Goal: Transaction & Acquisition: Book appointment/travel/reservation

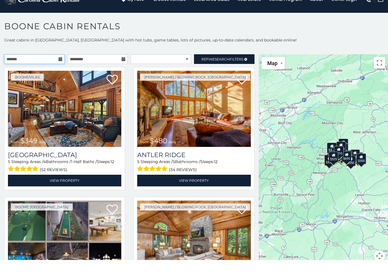
click at [15, 71] on input "text" at bounding box center [34, 76] width 60 height 10
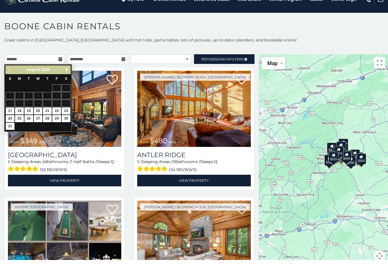
click at [65, 84] on span "Next" at bounding box center [66, 86] width 5 height 5
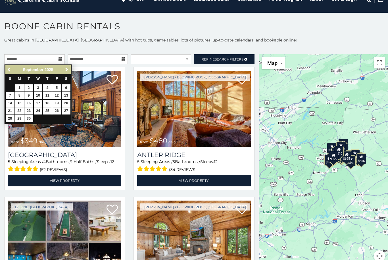
click at [64, 84] on span "Next" at bounding box center [66, 86] width 5 height 5
click at [66, 84] on span "Next" at bounding box center [66, 86] width 5 height 5
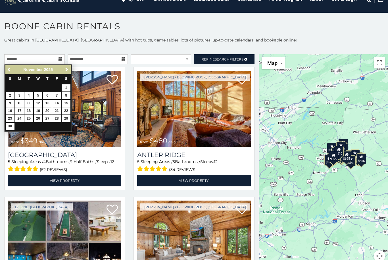
click at [29, 132] on link "25" at bounding box center [28, 135] width 9 height 7
type input "**********"
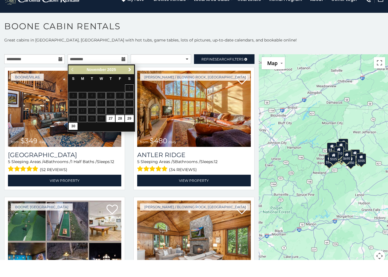
click at [74, 140] on link "30" at bounding box center [73, 143] width 9 height 7
type input "**********"
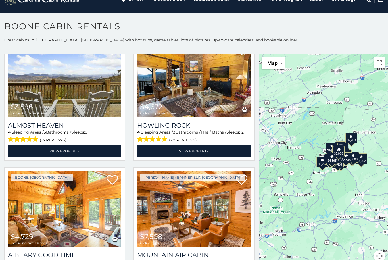
scroll to position [419, 0]
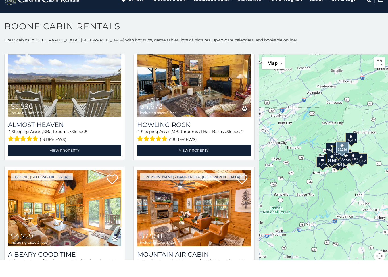
click at [60, 161] on link "View Property" at bounding box center [64, 167] width 113 height 12
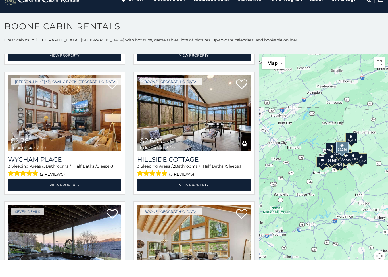
scroll to position [1163, 0]
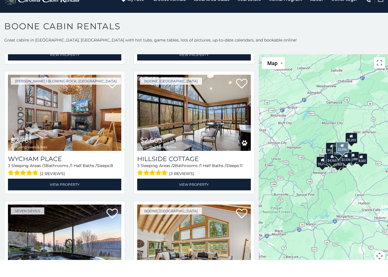
click at [223, 124] on img at bounding box center [193, 130] width 113 height 76
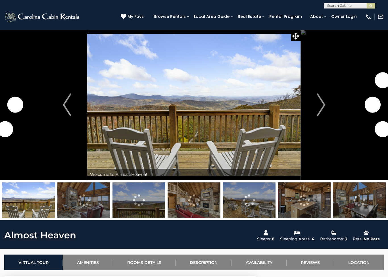
click at [329, 102] on button "Next" at bounding box center [321, 105] width 40 height 150
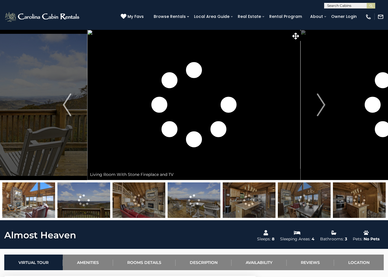
click at [323, 105] on img "Next" at bounding box center [320, 104] width 9 height 23
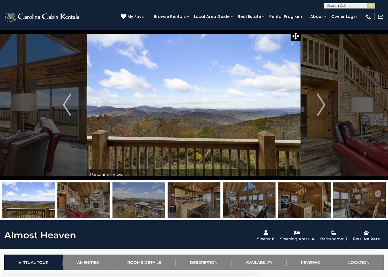
click at [324, 103] on img "Next" at bounding box center [320, 104] width 9 height 23
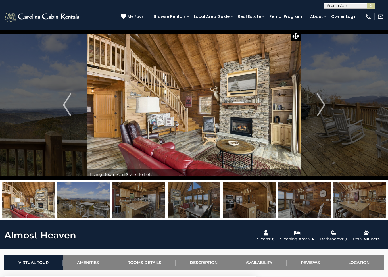
click at [322, 104] on img "Next" at bounding box center [320, 104] width 9 height 23
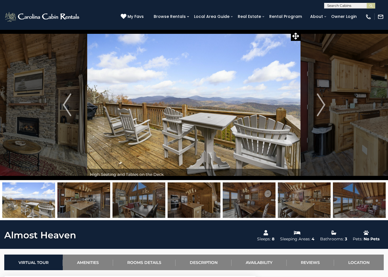
click at [323, 104] on img "Next" at bounding box center [320, 104] width 9 height 23
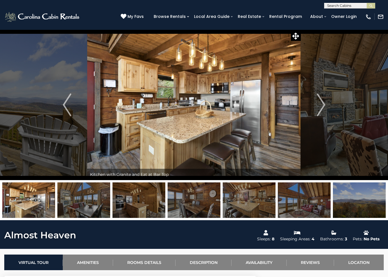
click at [324, 104] on img "Next" at bounding box center [320, 104] width 9 height 23
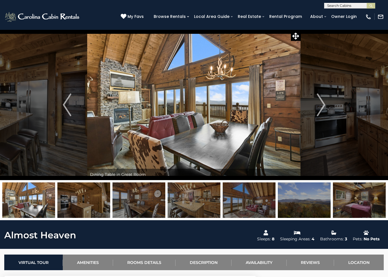
click at [324, 104] on img "Next" at bounding box center [320, 104] width 9 height 23
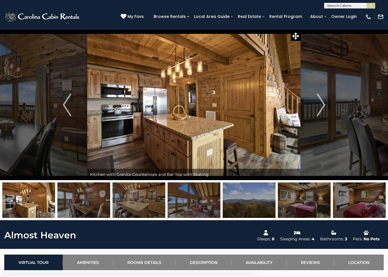
click at [320, 105] on img "Next" at bounding box center [320, 104] width 9 height 23
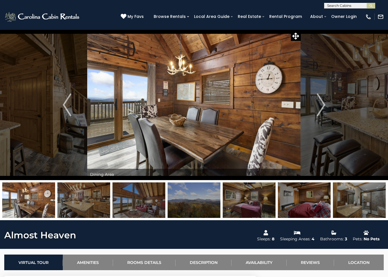
click at [321, 104] on img "Next" at bounding box center [320, 104] width 9 height 23
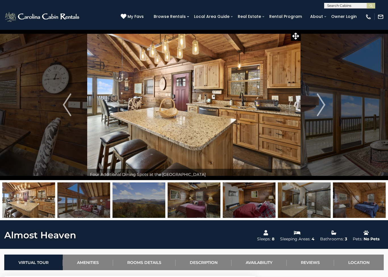
click at [324, 104] on img "Next" at bounding box center [320, 104] width 9 height 23
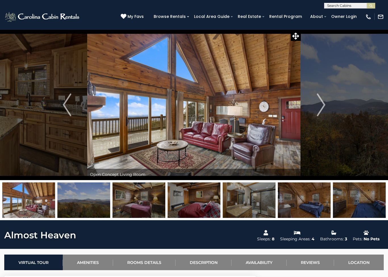
click at [323, 104] on img "Next" at bounding box center [320, 104] width 9 height 23
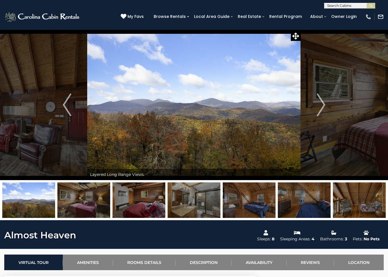
click at [317, 205] on img at bounding box center [304, 199] width 53 height 35
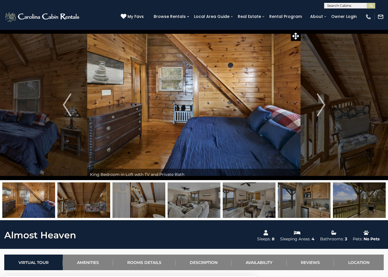
click at [321, 107] on img "Next" at bounding box center [320, 104] width 9 height 23
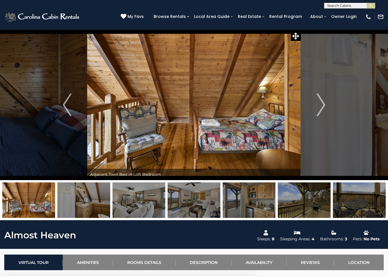
click at [322, 106] on img "Next" at bounding box center [320, 104] width 9 height 23
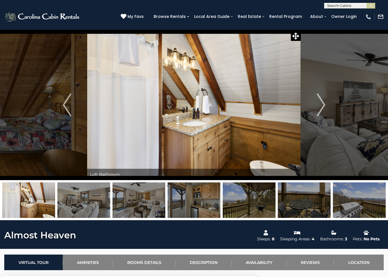
click at [321, 108] on img "Next" at bounding box center [320, 104] width 9 height 23
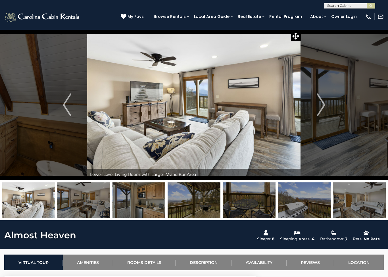
click at [321, 100] on img "Next" at bounding box center [320, 104] width 9 height 23
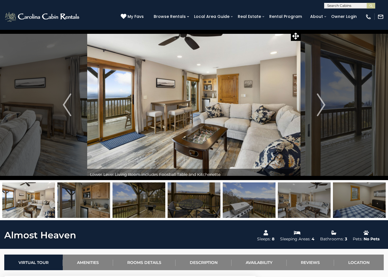
click at [322, 101] on img "Next" at bounding box center [320, 104] width 9 height 23
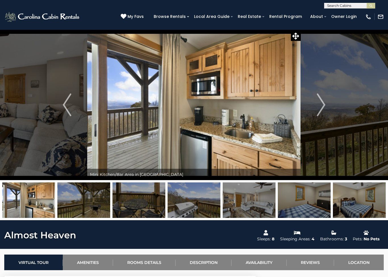
click at [321, 103] on img "Next" at bounding box center [320, 104] width 9 height 23
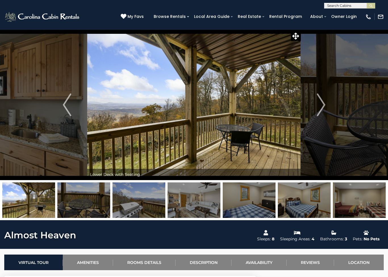
click at [322, 102] on img "Next" at bounding box center [320, 104] width 9 height 23
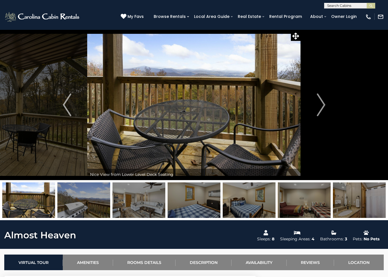
click at [322, 102] on img "Next" at bounding box center [320, 104] width 9 height 23
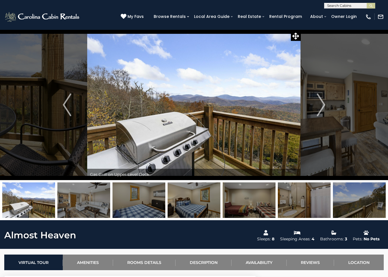
click at [322, 104] on img "Next" at bounding box center [320, 104] width 9 height 23
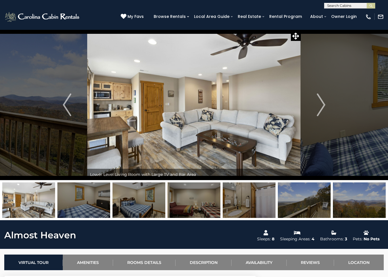
click at [321, 105] on img "Next" at bounding box center [320, 104] width 9 height 23
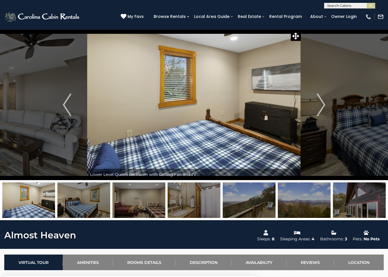
click at [321, 104] on img "Next" at bounding box center [320, 104] width 9 height 23
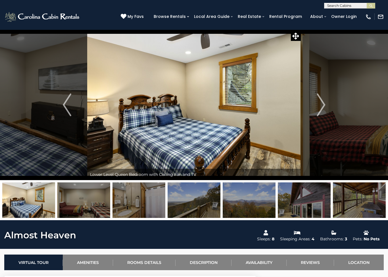
click at [319, 105] on img "Next" at bounding box center [320, 104] width 9 height 23
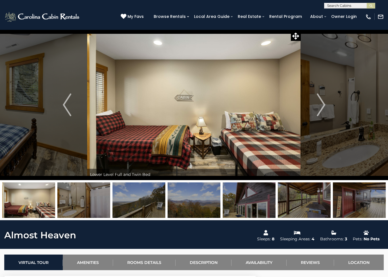
click at [320, 103] on img "Next" at bounding box center [320, 104] width 9 height 23
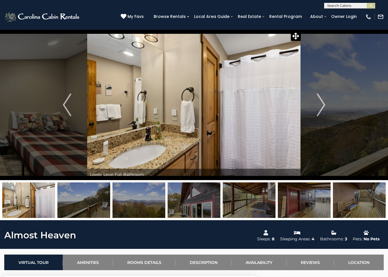
click at [319, 104] on img "Next" at bounding box center [320, 104] width 9 height 23
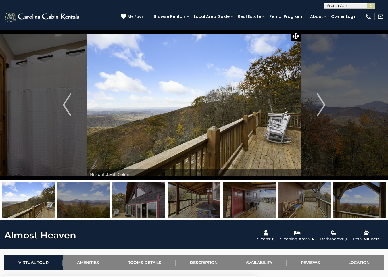
click at [320, 104] on img "Next" at bounding box center [320, 104] width 9 height 23
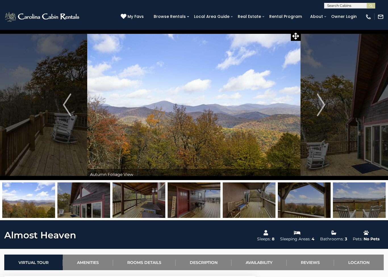
click at [321, 104] on img "Next" at bounding box center [320, 104] width 9 height 23
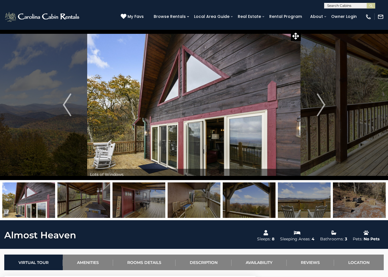
click at [322, 102] on img "Next" at bounding box center [320, 104] width 9 height 23
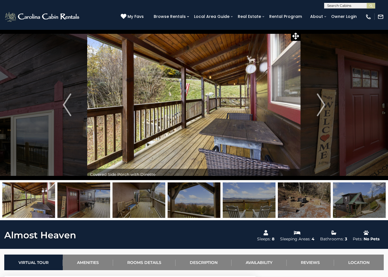
click at [322, 103] on img "Next" at bounding box center [320, 104] width 9 height 23
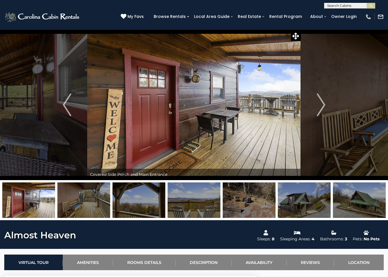
click at [321, 103] on img "Next" at bounding box center [320, 104] width 9 height 23
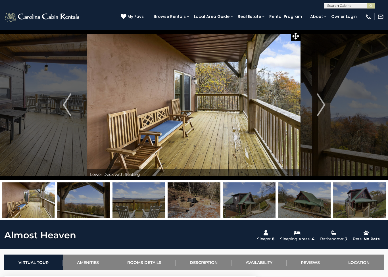
click at [322, 103] on img "Next" at bounding box center [320, 104] width 9 height 23
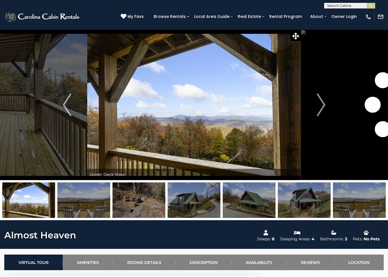
click at [321, 105] on img "Next" at bounding box center [320, 104] width 9 height 23
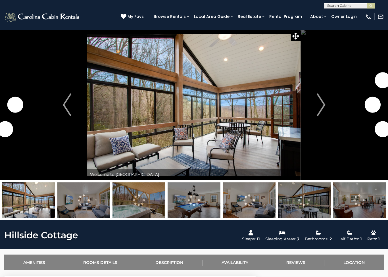
click at [320, 104] on img "Next" at bounding box center [320, 104] width 9 height 23
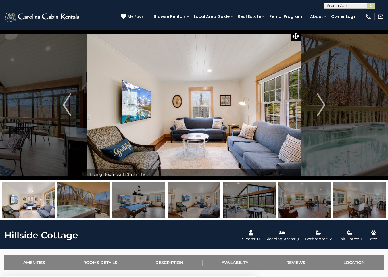
click at [322, 101] on img "Next" at bounding box center [320, 104] width 9 height 23
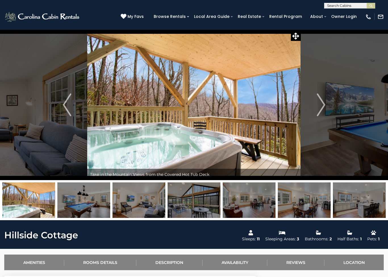
click at [322, 101] on img "Next" at bounding box center [320, 104] width 9 height 23
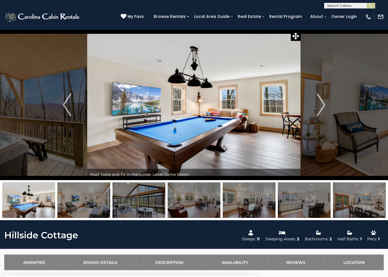
click at [322, 101] on img "Next" at bounding box center [320, 104] width 9 height 23
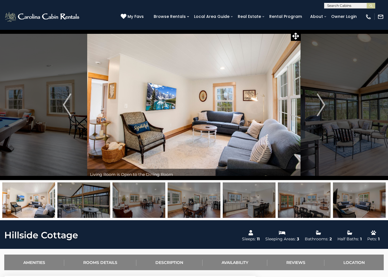
click at [322, 102] on img "Next" at bounding box center [320, 104] width 9 height 23
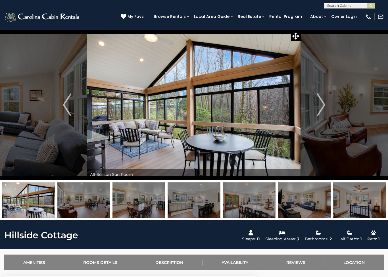
click at [322, 101] on img "Next" at bounding box center [320, 104] width 9 height 23
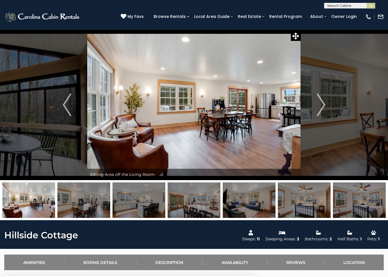
click at [320, 102] on img "Next" at bounding box center [320, 104] width 9 height 23
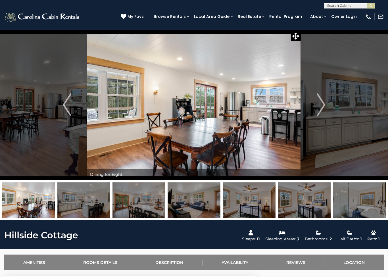
click at [321, 103] on img "Next" at bounding box center [320, 104] width 9 height 23
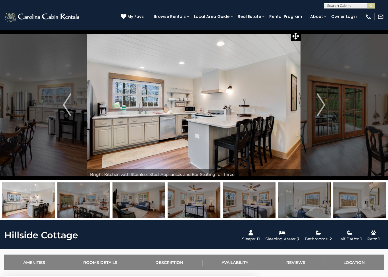
click at [320, 103] on img "Next" at bounding box center [320, 104] width 9 height 23
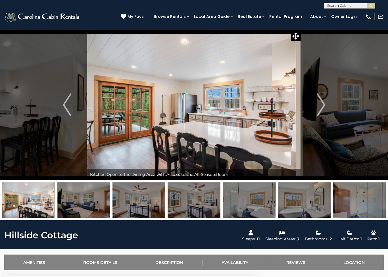
click at [319, 103] on img "Next" at bounding box center [320, 104] width 9 height 23
